Goal: Book appointment/travel/reservation

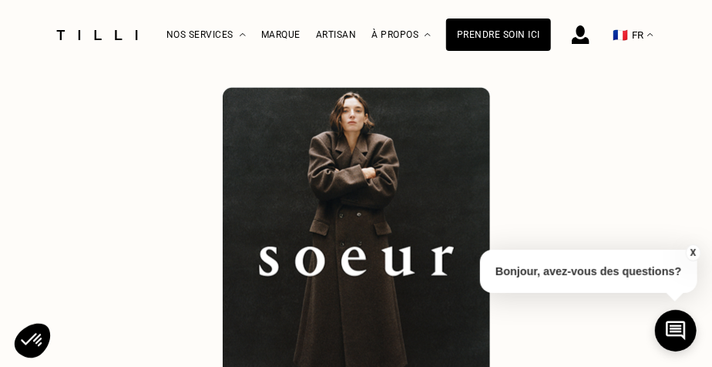
scroll to position [308, 0]
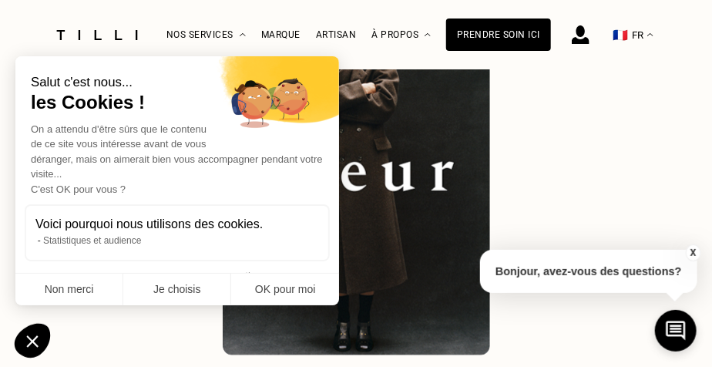
click at [695, 251] on button "X" at bounding box center [692, 252] width 15 height 17
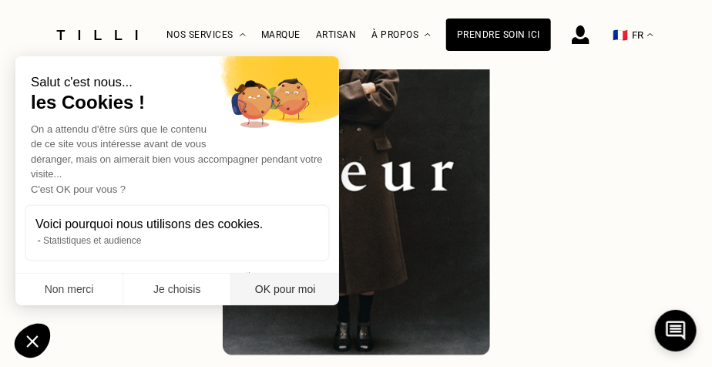
click at [294, 290] on button "OK pour moi" at bounding box center [285, 289] width 108 height 32
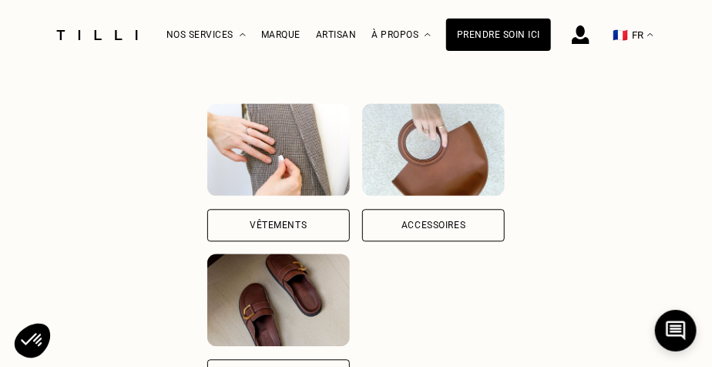
scroll to position [1079, 0]
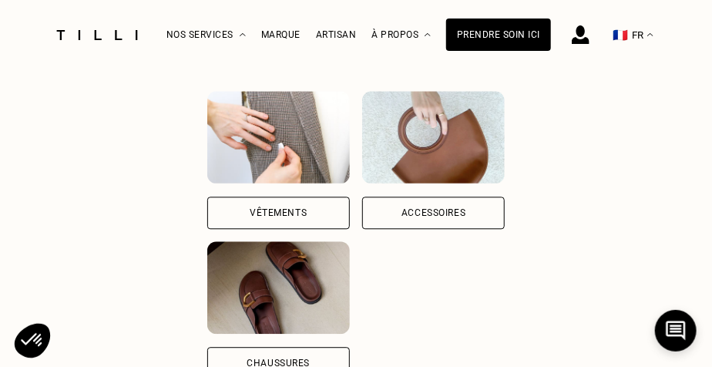
click at [288, 211] on div "Vêtements" at bounding box center [278, 212] width 57 height 9
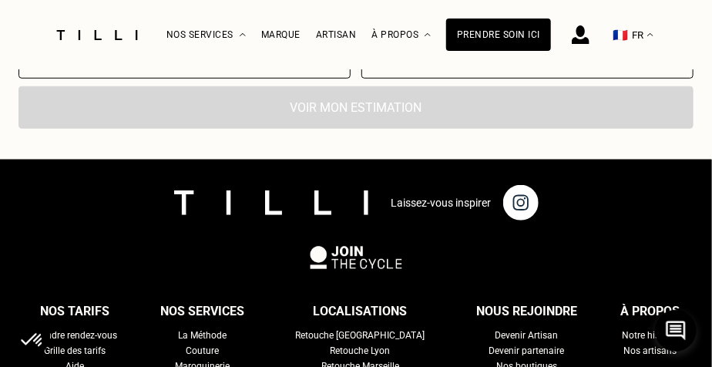
scroll to position [2350, 0]
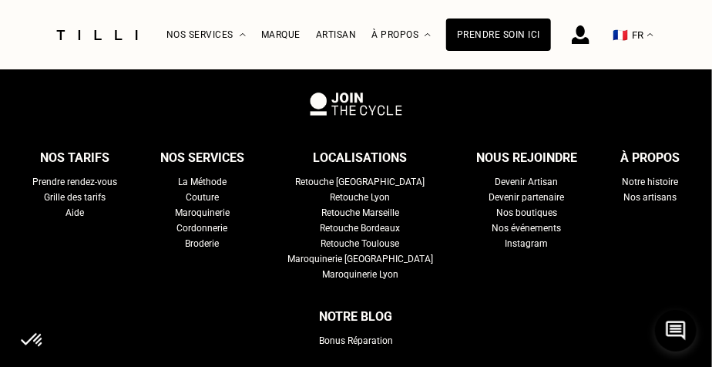
click at [340, 179] on div "Retouche [GEOGRAPHIC_DATA]" at bounding box center [360, 181] width 129 height 15
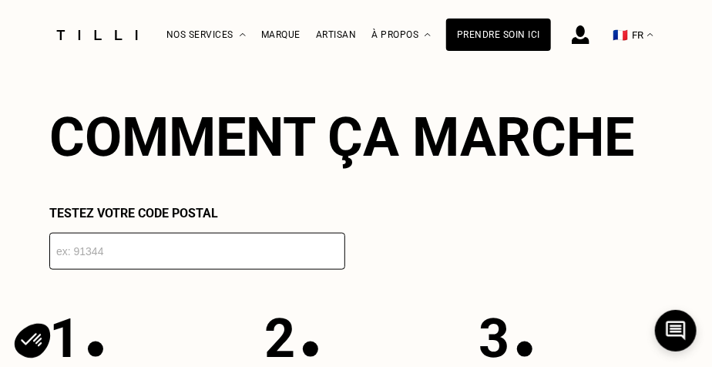
scroll to position [2311, 0]
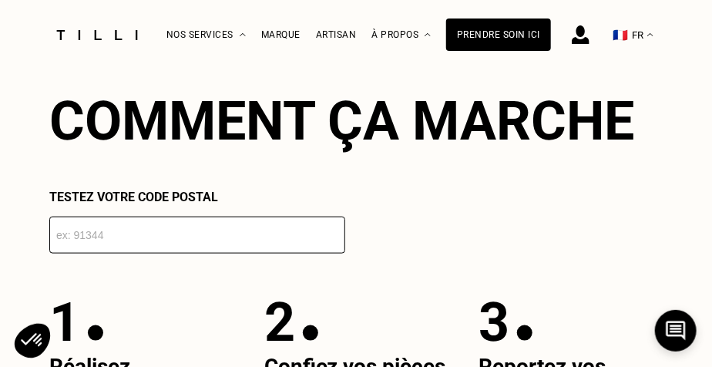
click at [102, 253] on input "number" at bounding box center [197, 234] width 296 height 37
type input "75116"
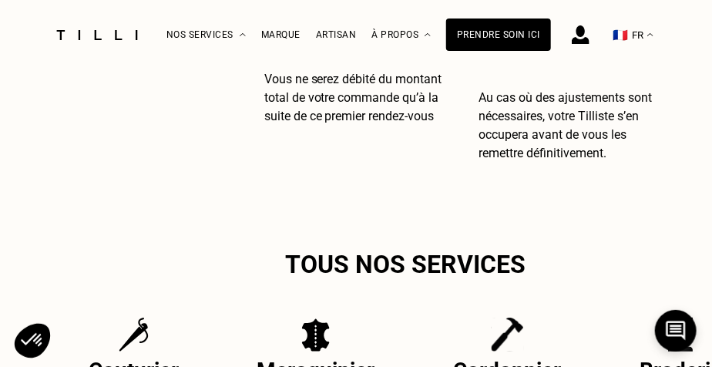
scroll to position [3158, 0]
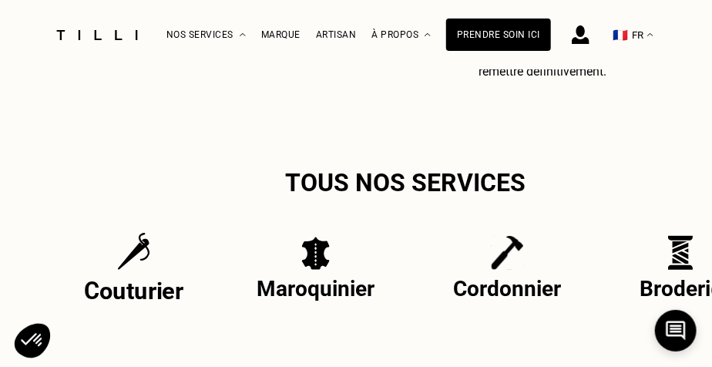
click at [140, 268] on img at bounding box center [133, 251] width 33 height 39
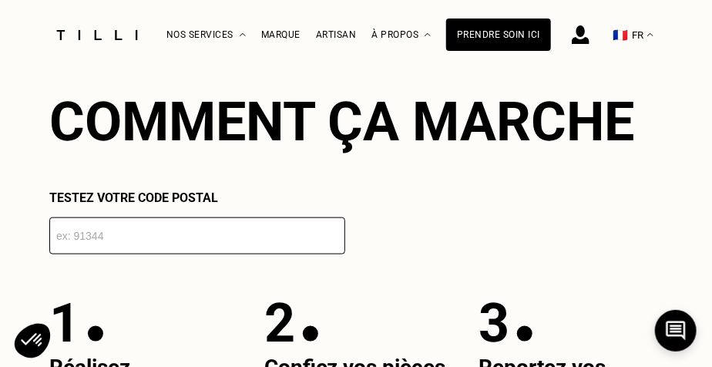
scroll to position [2387, 0]
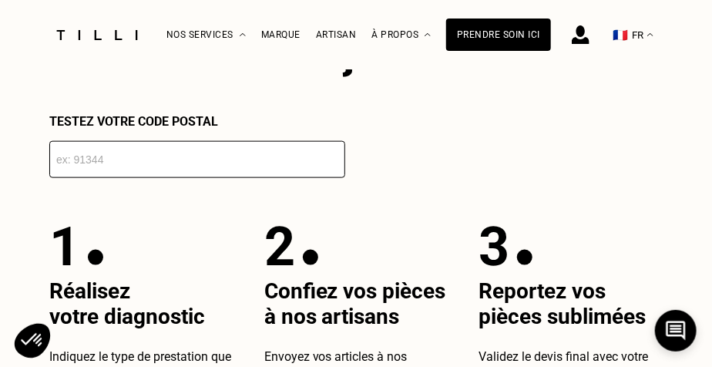
click at [72, 178] on input "number" at bounding box center [197, 159] width 296 height 37
type input "75116"
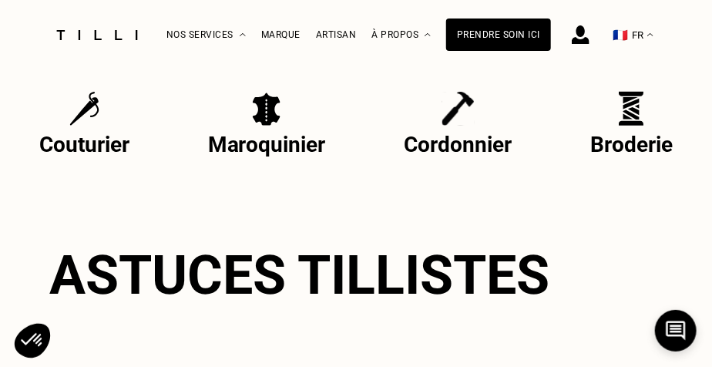
scroll to position [3312, 0]
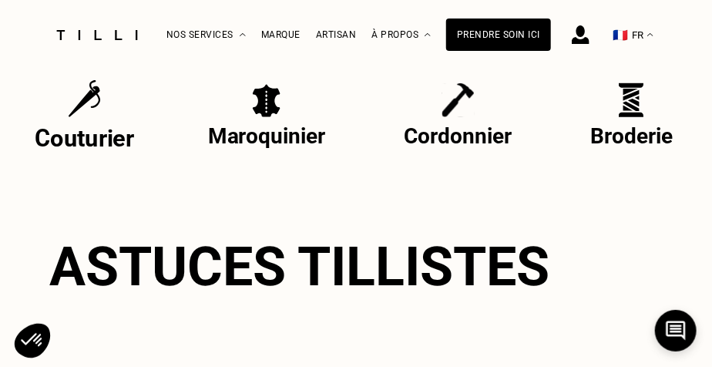
click at [75, 152] on p "Couturier" at bounding box center [84, 138] width 99 height 28
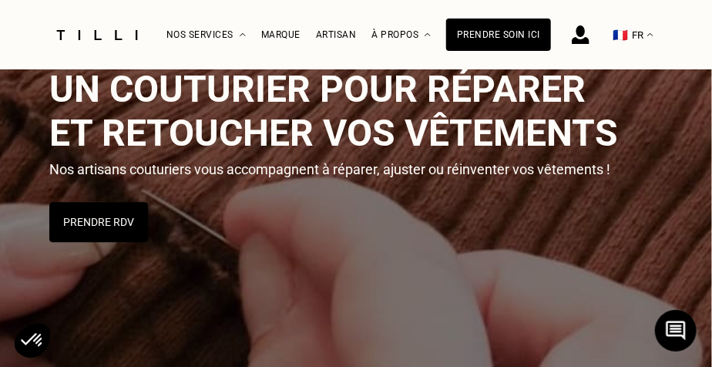
scroll to position [308, 0]
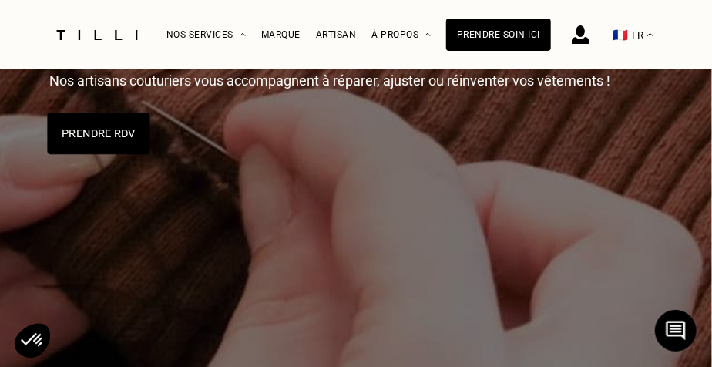
click at [123, 133] on button "Prendre RDV" at bounding box center [98, 133] width 102 height 42
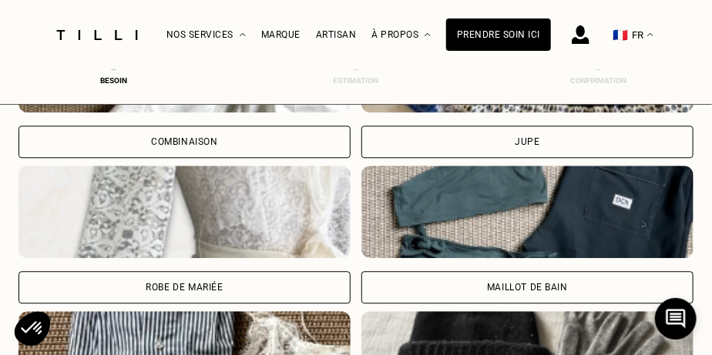
scroll to position [934, 5]
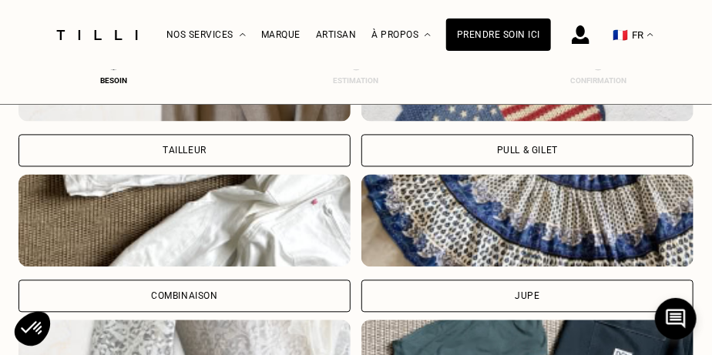
click at [491, 226] on img at bounding box center [527, 220] width 332 height 92
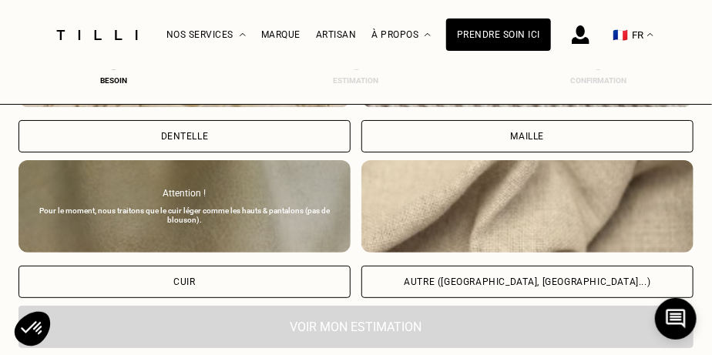
scroll to position [1894, 5]
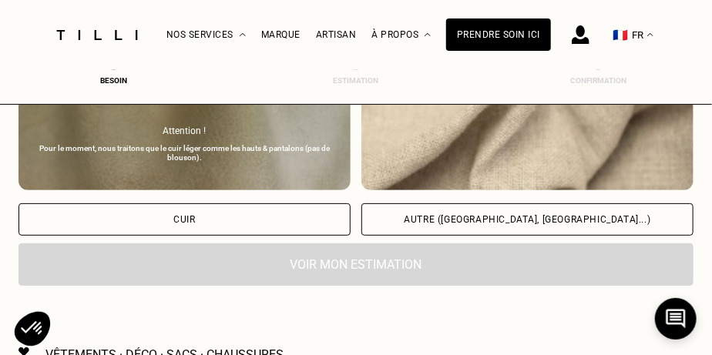
click at [541, 171] on img at bounding box center [527, 144] width 332 height 92
select select "FR"
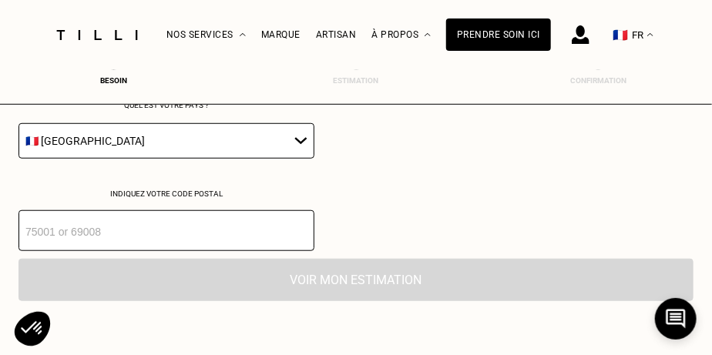
scroll to position [2099, 5]
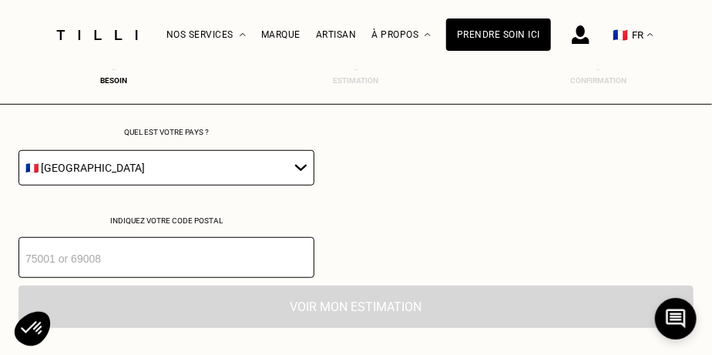
click at [95, 257] on input "number" at bounding box center [166, 257] width 296 height 41
type input "75016"
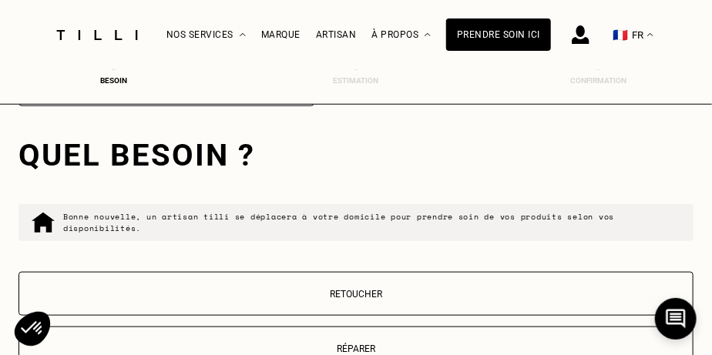
scroll to position [2348, 5]
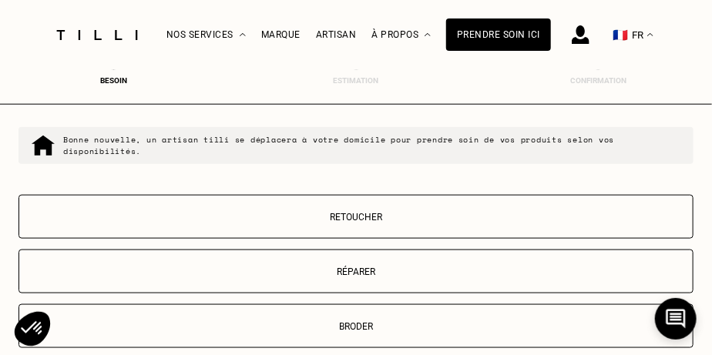
drag, startPoint x: 354, startPoint y: 213, endPoint x: 341, endPoint y: 237, distance: 26.9
click at [352, 213] on p "Retoucher" at bounding box center [356, 217] width 658 height 11
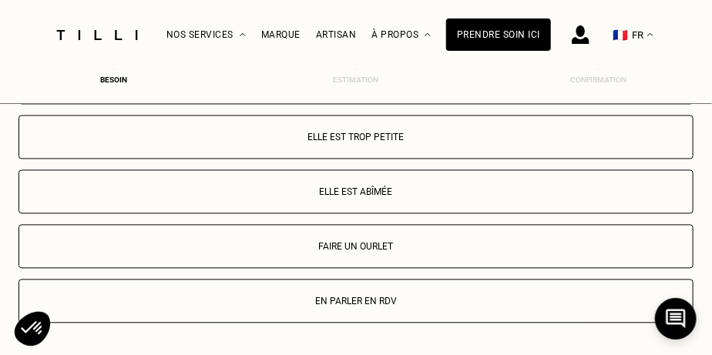
scroll to position [2753, 5]
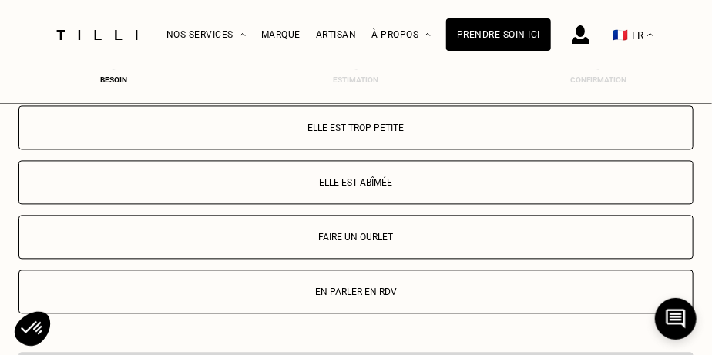
click at [333, 234] on p "Faire un ourlet" at bounding box center [356, 238] width 658 height 11
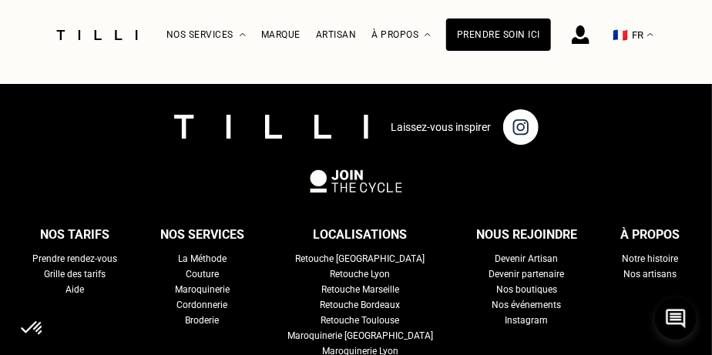
scroll to position [3456, 5]
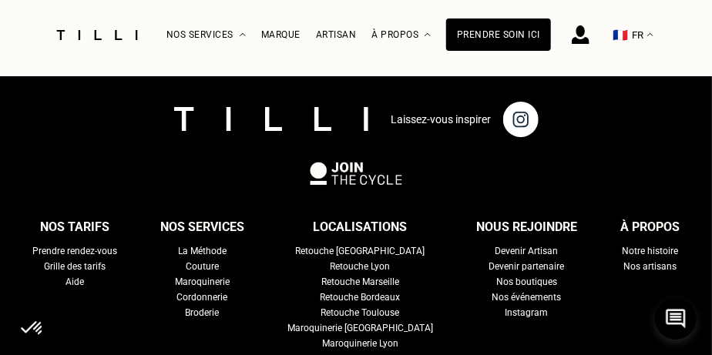
click at [354, 246] on div "Retouche [GEOGRAPHIC_DATA]" at bounding box center [360, 250] width 129 height 15
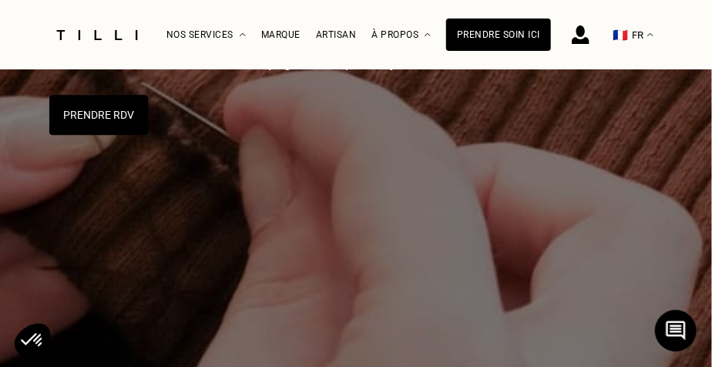
scroll to position [308, 0]
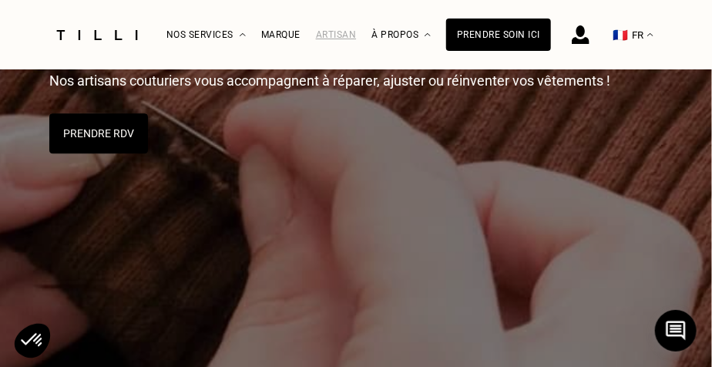
click at [337, 38] on div "Artisan" at bounding box center [336, 34] width 41 height 11
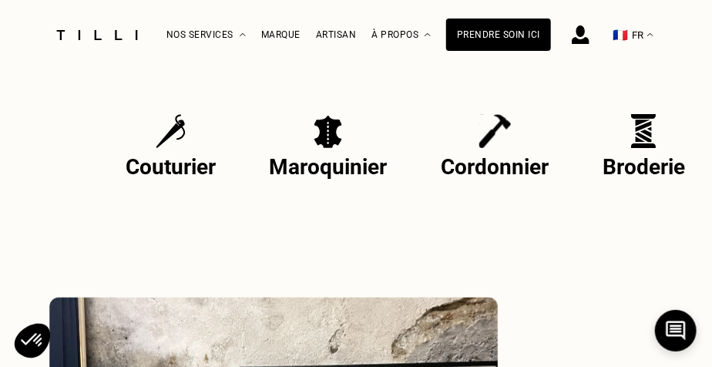
scroll to position [924, 0]
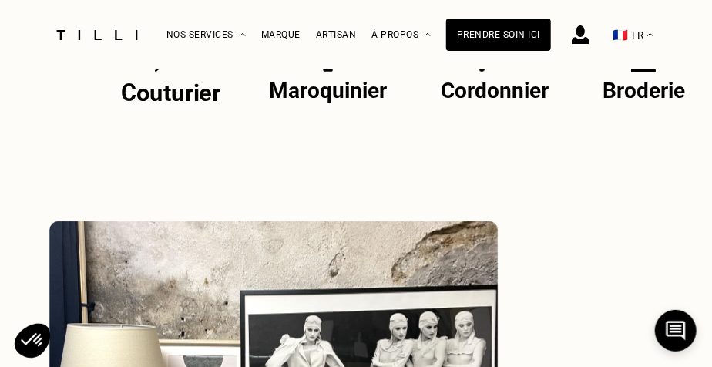
click at [161, 89] on p "Couturier" at bounding box center [170, 93] width 99 height 28
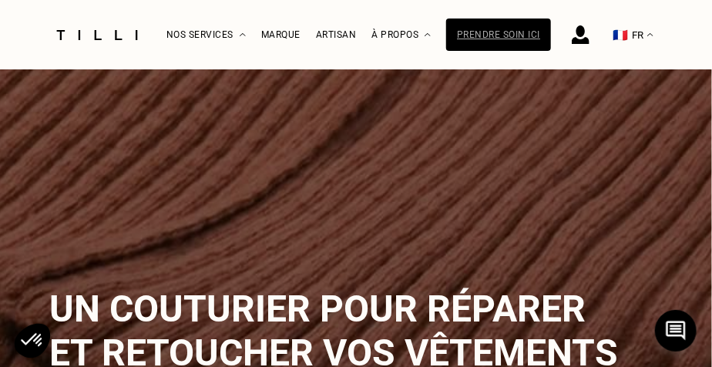
click at [525, 37] on div "Prendre soin ici" at bounding box center [498, 34] width 105 height 32
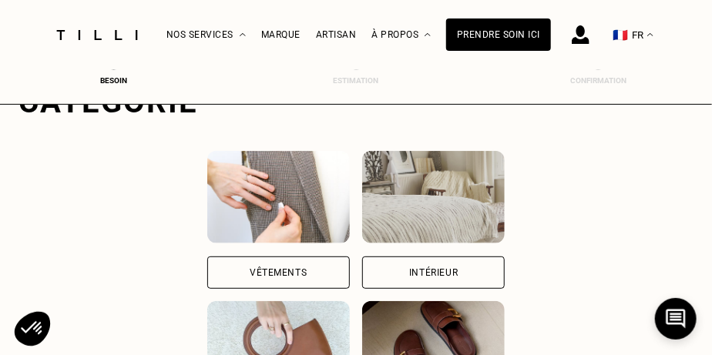
scroll to position [154, 0]
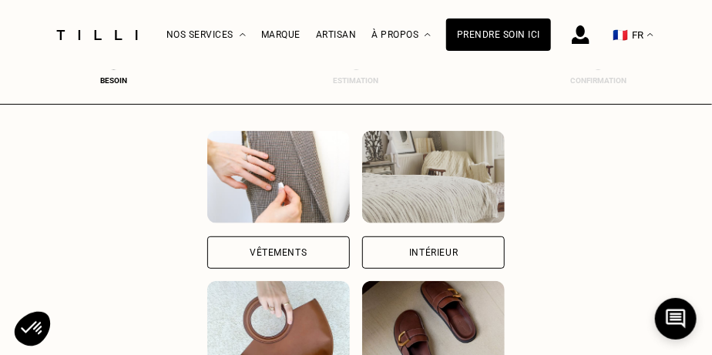
click at [258, 174] on img at bounding box center [278, 177] width 143 height 92
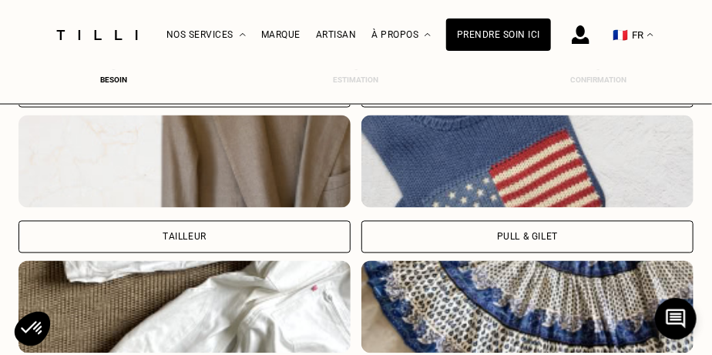
scroll to position [934, 5]
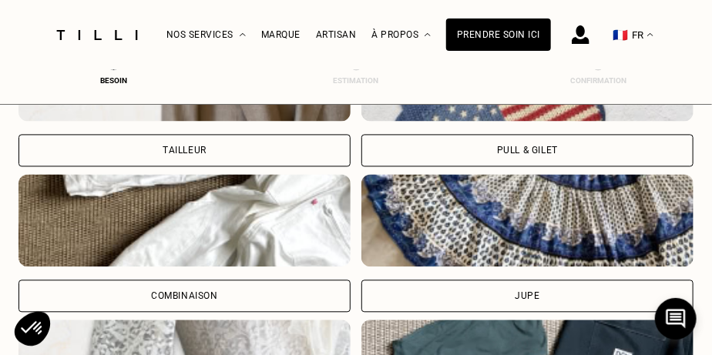
click at [532, 238] on img at bounding box center [527, 220] width 332 height 92
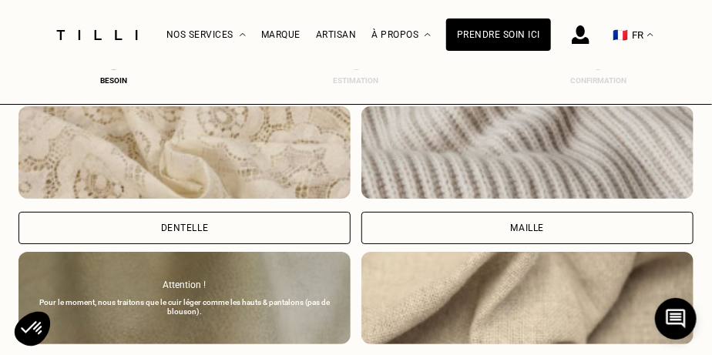
scroll to position [1817, 5]
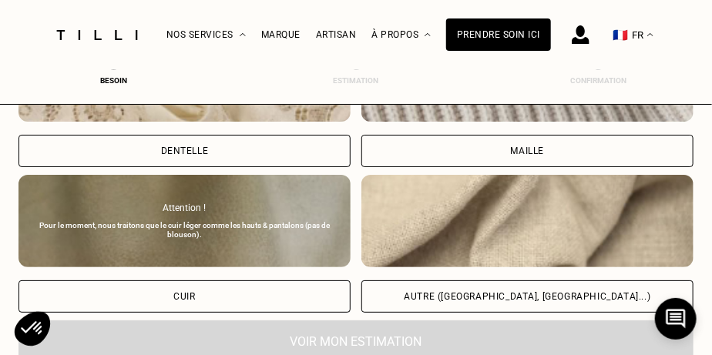
click at [511, 244] on img at bounding box center [527, 221] width 332 height 92
select select "FR"
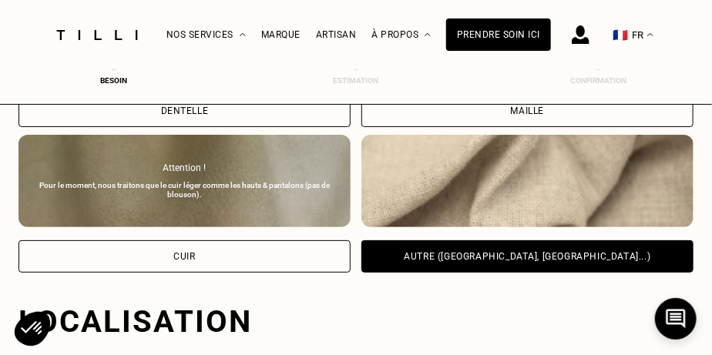
scroll to position [2022, 5]
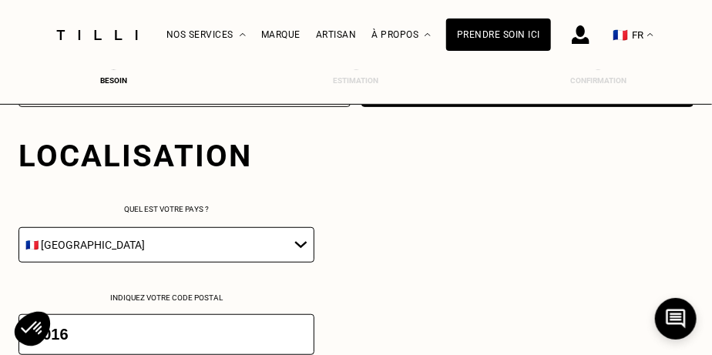
click at [156, 332] on input "75016" at bounding box center [166, 334] width 296 height 41
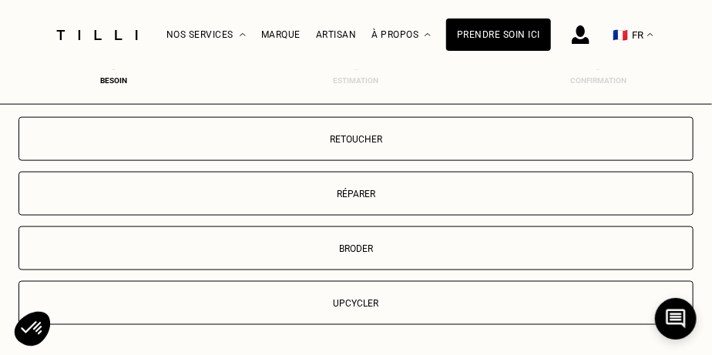
scroll to position [2407, 5]
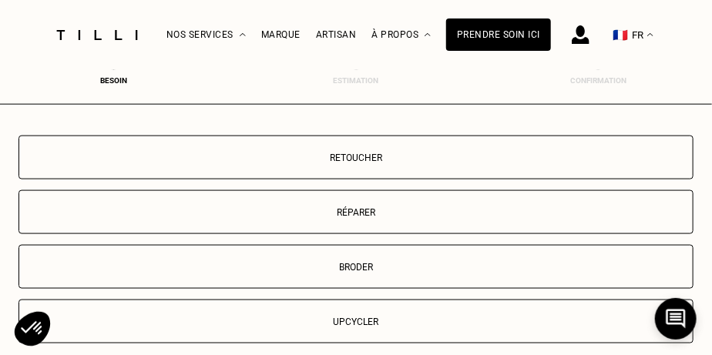
click at [339, 157] on p "Retoucher" at bounding box center [356, 158] width 658 height 11
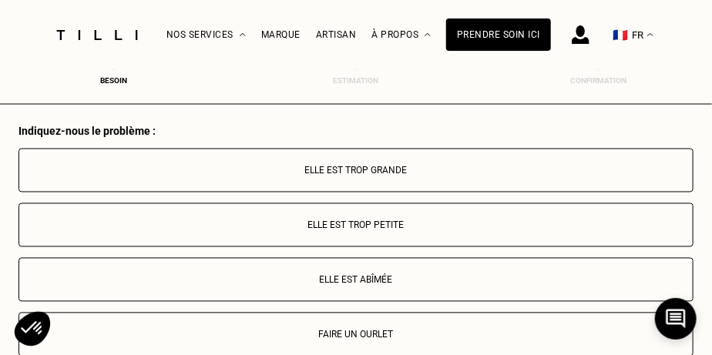
scroll to position [2677, 5]
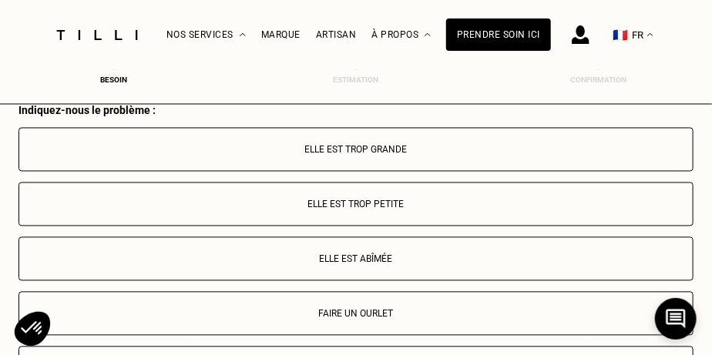
click at [354, 310] on p "Faire un ourlet" at bounding box center [356, 314] width 658 height 11
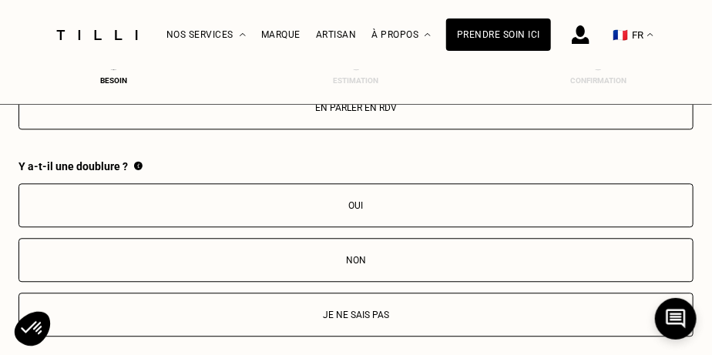
scroll to position [2994, 5]
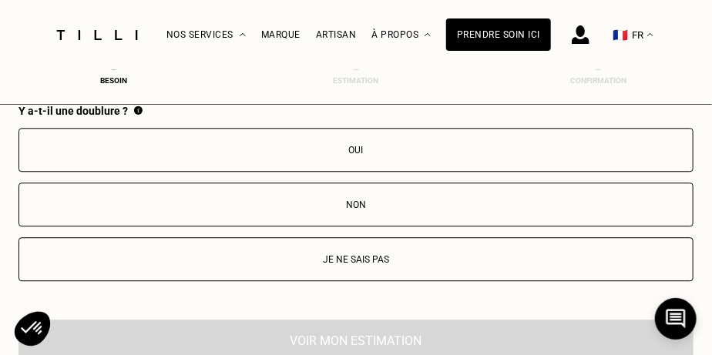
click at [346, 146] on p "Oui" at bounding box center [356, 150] width 658 height 11
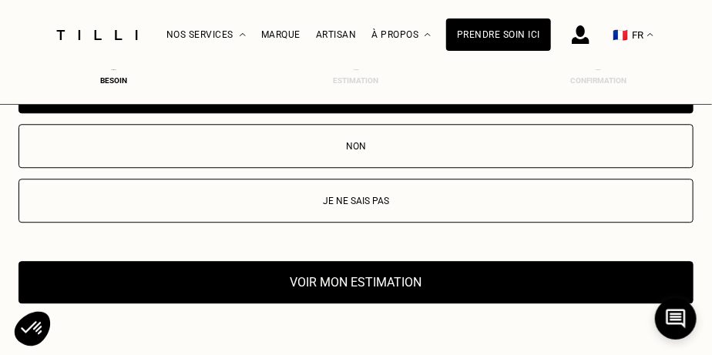
scroll to position [3071, 5]
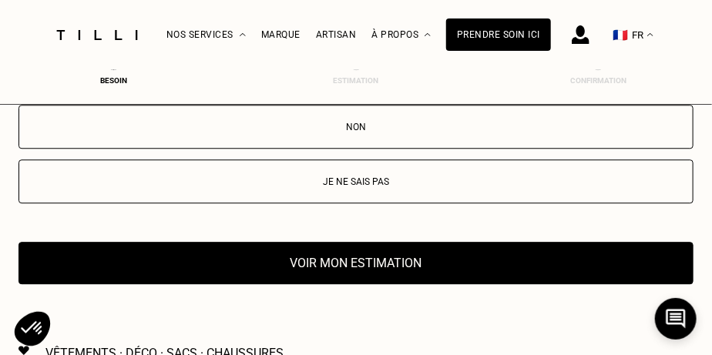
click at [335, 260] on button "Voir mon estimation" at bounding box center [355, 263] width 675 height 42
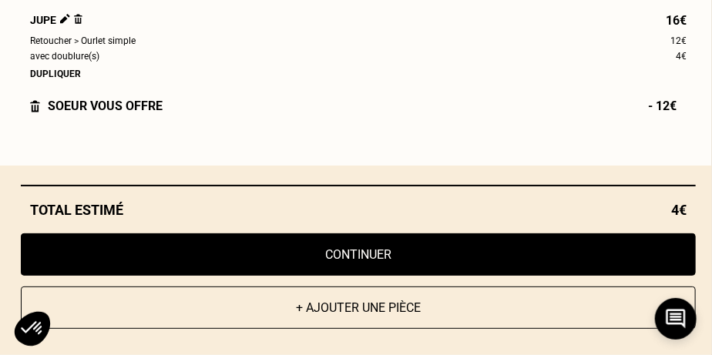
scroll to position [3225, 5]
click at [377, 256] on button "Continuer" at bounding box center [358, 254] width 675 height 42
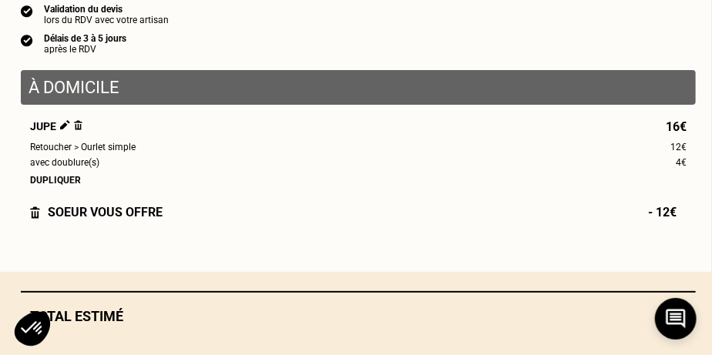
scroll to position [1005, 5]
select select "FR"
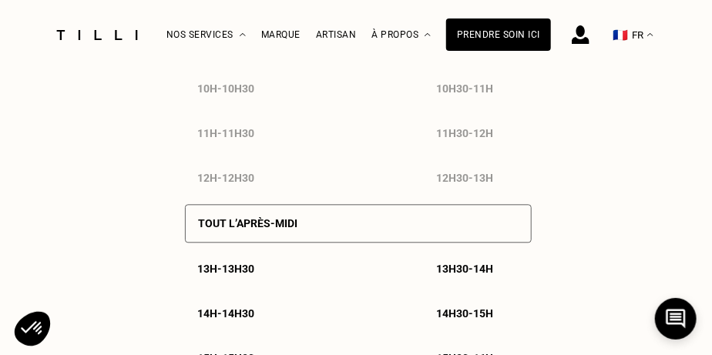
scroll to position [1079, 0]
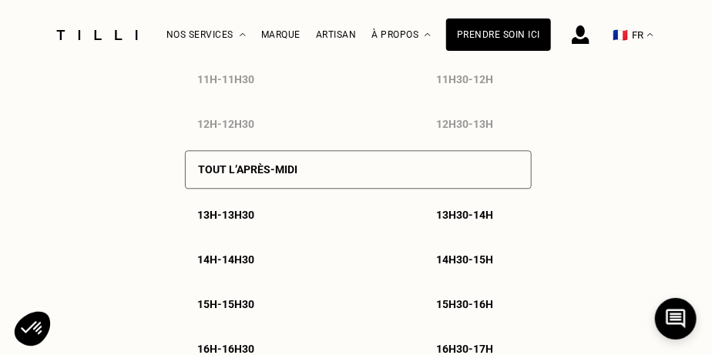
click at [356, 310] on div "13h - 13h30 13h30 - 14h 14h - 14h30 14h30 - 15h 15h - 15h30 15h30 - 16h 16h - 1…" at bounding box center [358, 304] width 347 height 216
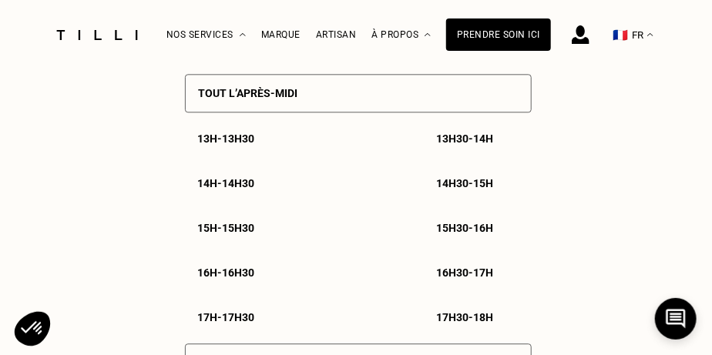
click at [250, 234] on p "15h - 15h30" at bounding box center [225, 228] width 57 height 12
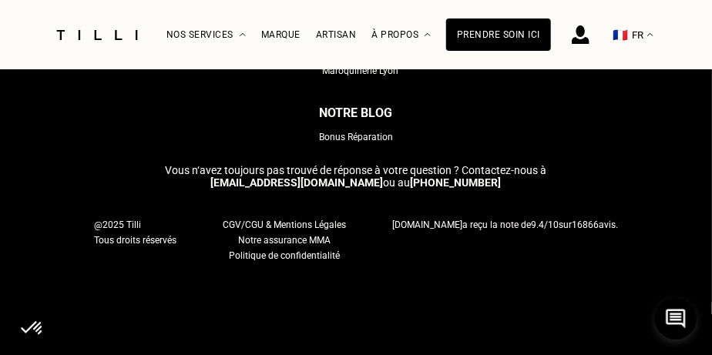
scroll to position [3043, 0]
